Goal: Information Seeking & Learning: Stay updated

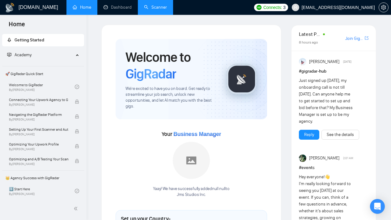
click at [155, 7] on link "Scanner" at bounding box center [155, 7] width 23 height 5
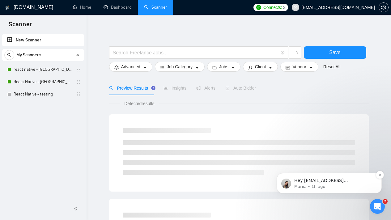
click at [306, 186] on p "Mariia • 1h ago" at bounding box center [334, 187] width 80 height 6
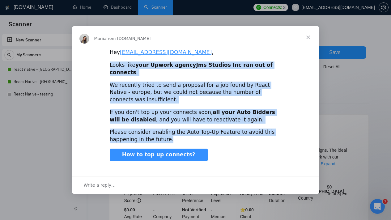
drag, startPoint x: 179, startPoint y: 138, endPoint x: 103, endPoint y: 68, distance: 103.6
click at [103, 68] on div "Hey angel@jmstechnologiesinc.com , Looks like your Upwork agency Jms Studios In…" at bounding box center [195, 110] width 247 height 123
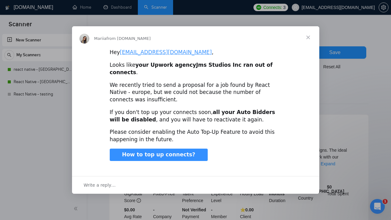
click at [142, 68] on b "your Upwork agency" at bounding box center [165, 65] width 61 height 6
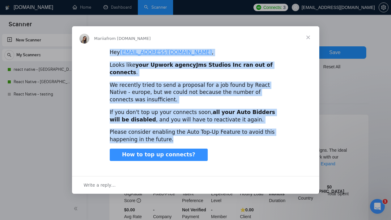
drag, startPoint x: 108, startPoint y: 56, endPoint x: 168, endPoint y: 141, distance: 104.5
click at [168, 141] on div "Hey angel@jmstechnologiesinc.com , Looks like your Upwork agency Jms Studios In…" at bounding box center [195, 110] width 247 height 123
copy div "Hey angel@jmstechnologiesinc.com , Looks like your Upwork agency Jms Studios In…"
click at [170, 151] on span "How to top up connects?" at bounding box center [158, 154] width 73 height 6
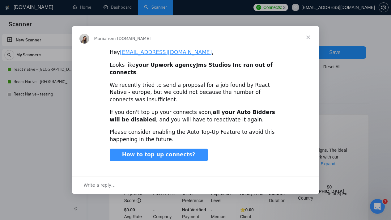
click at [305, 42] on span "Close" at bounding box center [308, 37] width 22 height 22
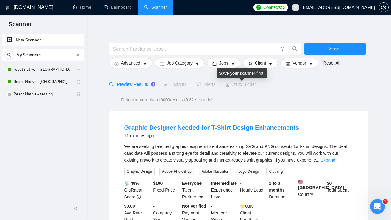
scroll to position [44, 0]
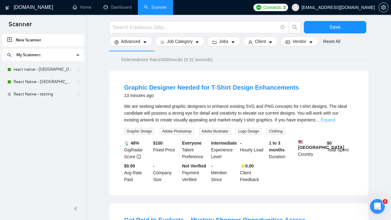
click at [335, 119] on link "Expand" at bounding box center [327, 119] width 15 height 5
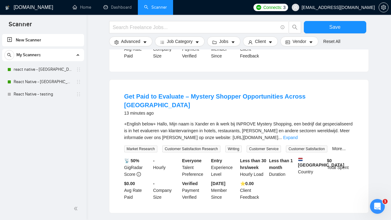
scroll to position [179, 0]
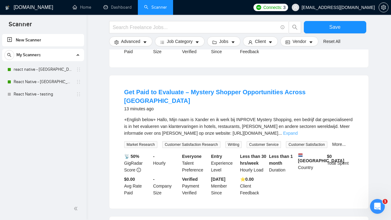
click at [298, 131] on link "Expand" at bounding box center [290, 133] width 15 height 5
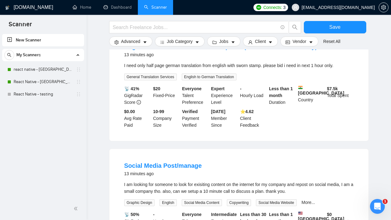
scroll to position [583, 0]
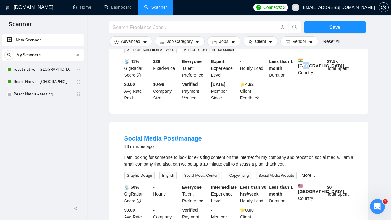
drag, startPoint x: 302, startPoint y: 78, endPoint x: 307, endPoint y: 78, distance: 4.3
click at [307, 68] on b "India" at bounding box center [321, 63] width 46 height 10
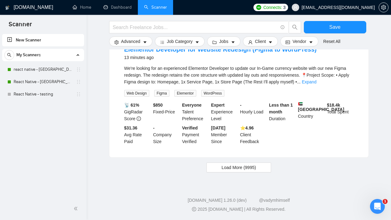
scroll to position [808, 0]
click at [337, 85] on div "We're looking for an experienced Elementor Developer to update our In-Game curr…" at bounding box center [238, 75] width 229 height 20
click at [316, 84] on link "Expand" at bounding box center [309, 81] width 15 height 5
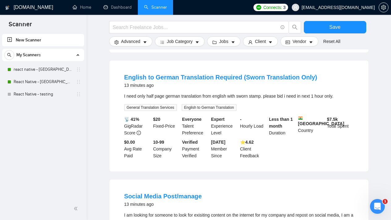
scroll to position [496, 0]
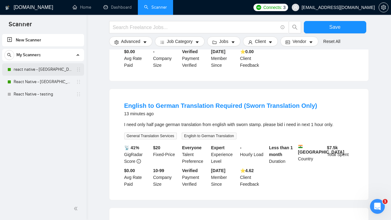
click at [52, 75] on link "react native - [GEOGRAPHIC_DATA]" at bounding box center [43, 69] width 59 height 12
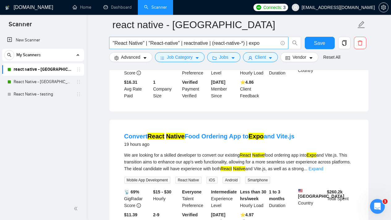
scroll to position [712, 0]
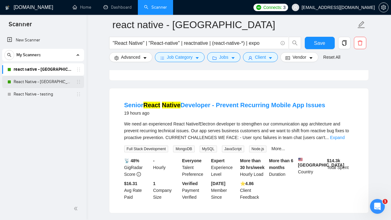
click at [51, 81] on link "React Native - [GEOGRAPHIC_DATA]" at bounding box center [43, 82] width 59 height 12
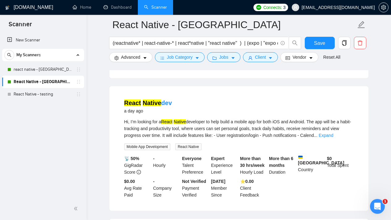
scroll to position [684, 0]
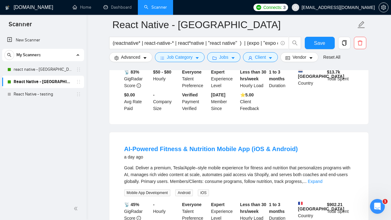
click at [23, 25] on span "Scanner" at bounding box center [20, 26] width 33 height 13
click at [29, 9] on h1 "[DOMAIN_NAME]" at bounding box center [34, 7] width 40 height 15
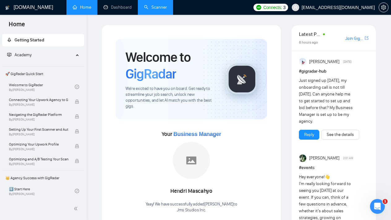
click at [44, 42] on span "Getting Started" at bounding box center [30, 39] width 30 height 5
click at [109, 10] on link "Dashboard" at bounding box center [117, 7] width 28 height 5
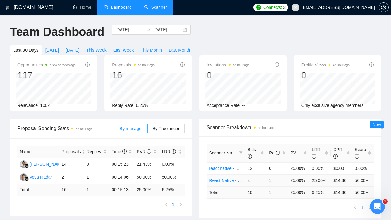
click at [230, 180] on link "React Native - [GEOGRAPHIC_DATA]" at bounding box center [246, 180] width 74 height 5
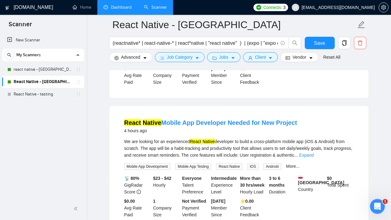
scroll to position [169, 0]
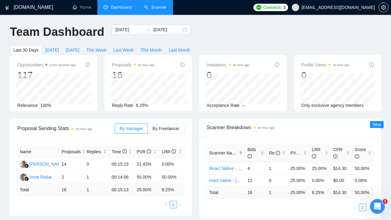
click at [153, 5] on link "Scanner" at bounding box center [155, 7] width 23 height 5
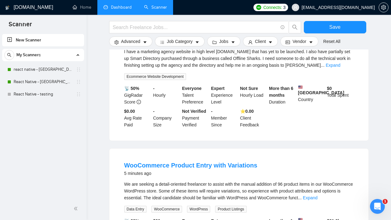
scroll to position [210, 0]
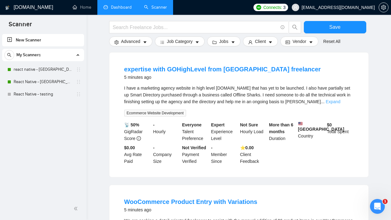
click at [340, 99] on link "Expand" at bounding box center [333, 101] width 15 height 5
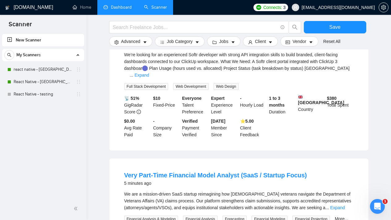
scroll to position [363, 0]
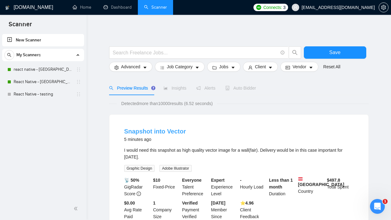
click at [165, 131] on link "Snapshot into Vector" at bounding box center [155, 131] width 62 height 7
click at [47, 72] on link "react native - [GEOGRAPHIC_DATA]" at bounding box center [43, 69] width 59 height 12
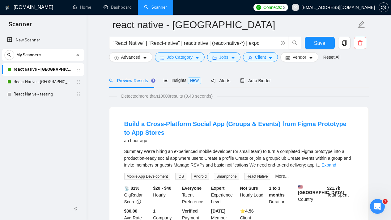
scroll to position [99, 0]
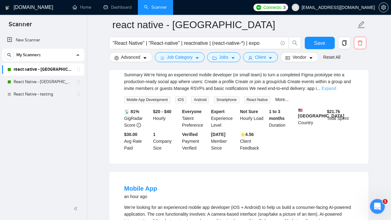
click at [336, 89] on link "Expand" at bounding box center [328, 88] width 15 height 5
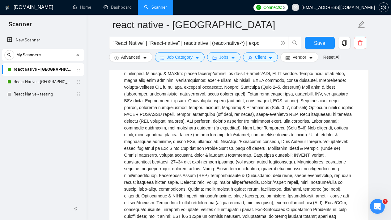
scroll to position [193, 0]
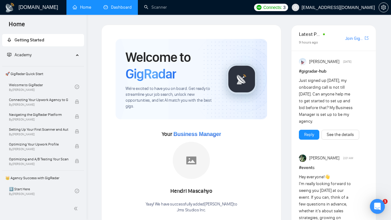
click at [119, 6] on link "Dashboard" at bounding box center [117, 7] width 28 height 5
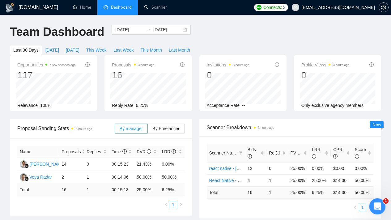
click at [379, 204] on icon "Open Intercom Messenger" at bounding box center [376, 206] width 10 height 10
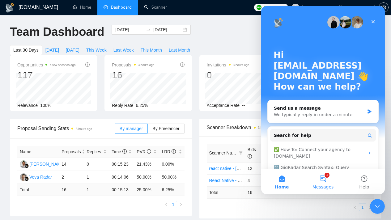
click at [328, 182] on button "1 Messages" at bounding box center [322, 181] width 41 height 25
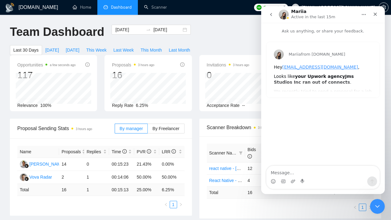
click at [321, 75] on b "your Upwork agency" at bounding box center [320, 76] width 50 height 5
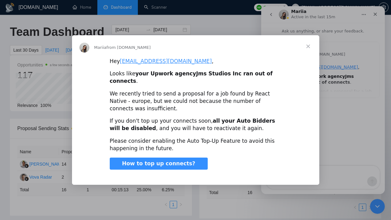
click at [310, 47] on span "Close" at bounding box center [308, 46] width 22 height 22
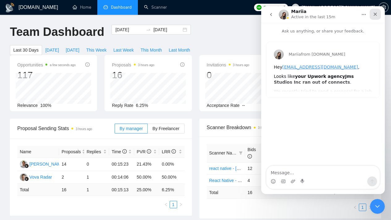
click at [374, 15] on icon "Close" at bounding box center [375, 14] width 5 height 5
